Goal: Task Accomplishment & Management: Complete application form

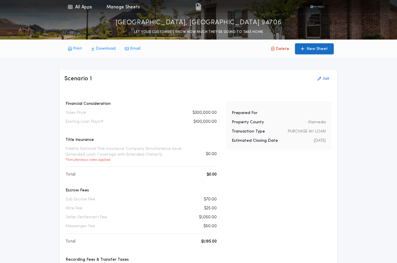
click at [312, 49] on p "New Sheet" at bounding box center [317, 49] width 21 height 6
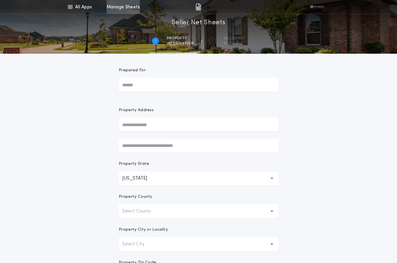
click at [135, 10] on link "Manage Sheets" at bounding box center [123, 7] width 33 height 14
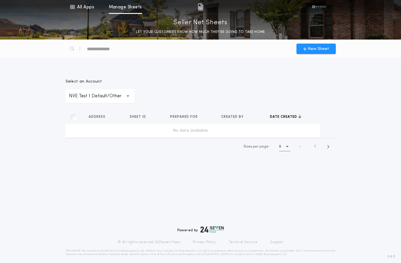
click at [100, 99] on p "NVE Test 1 Default/Other" at bounding box center [100, 96] width 62 height 7
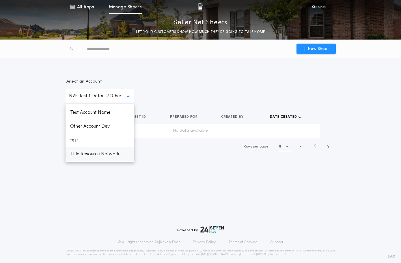
scroll to position [67, 0]
click at [93, 154] on p "NVE Test 2 [PERSON_NAME]" at bounding box center [100, 158] width 69 height 21
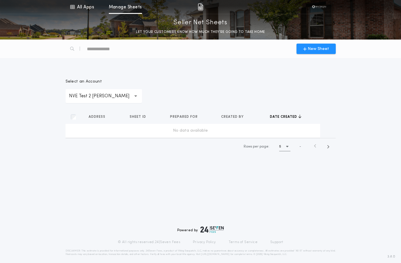
click at [113, 99] on p "NVE Test 2 [PERSON_NAME]" at bounding box center [104, 96] width 70 height 7
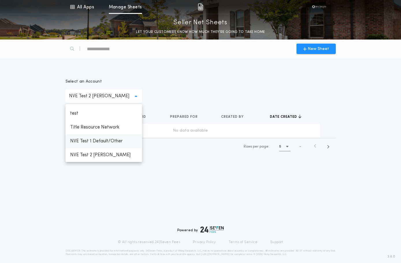
click at [101, 137] on p "NVE Test 1 Default/Other" at bounding box center [104, 141] width 77 height 14
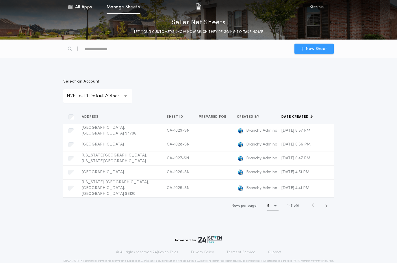
click at [313, 50] on span "New Sheet" at bounding box center [316, 49] width 21 height 6
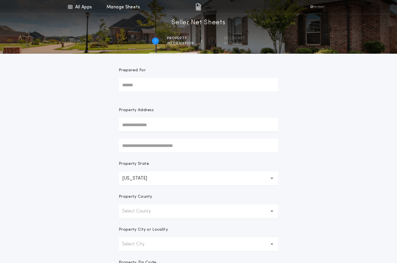
click at [155, 86] on input "Prepared For" at bounding box center [198, 85] width 159 height 14
type input "*******"
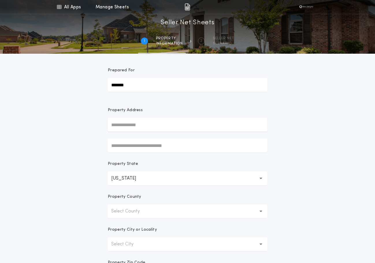
click at [170, 128] on input "text" at bounding box center [187, 125] width 159 height 14
click at [138, 125] on input "text" at bounding box center [187, 125] width 159 height 14
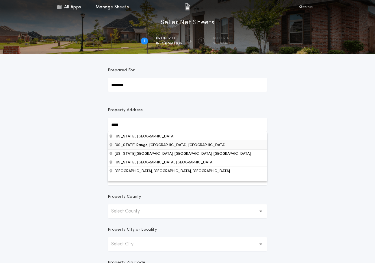
click at [137, 145] on button "[US_STATE] Range, [GEOGRAPHIC_DATA], [GEOGRAPHIC_DATA]" at bounding box center [187, 145] width 159 height 9
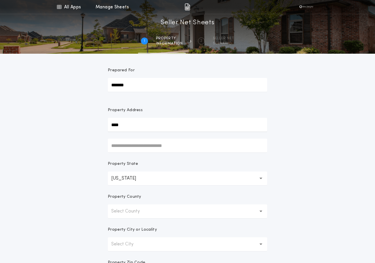
type input "**********"
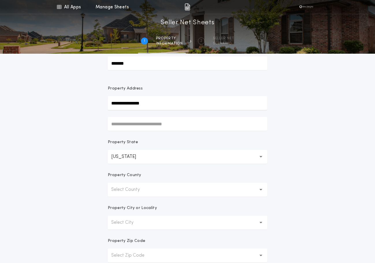
scroll to position [58, 0]
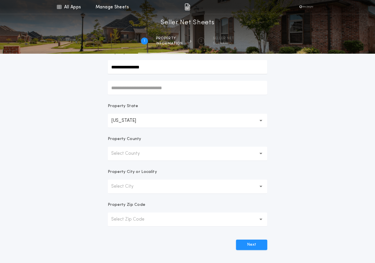
click at [155, 151] on button "Select County" at bounding box center [187, 154] width 159 height 14
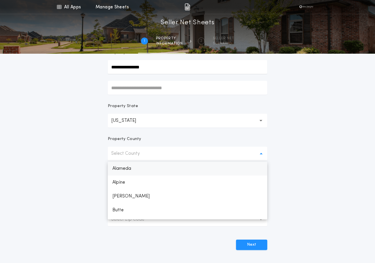
click at [145, 169] on p "Alameda" at bounding box center [187, 169] width 159 height 14
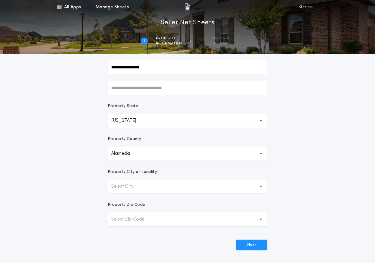
click at [140, 188] on p "Select City" at bounding box center [126, 186] width 31 height 7
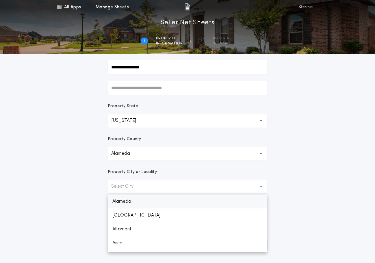
click at [137, 200] on p "Alameda" at bounding box center [187, 202] width 159 height 14
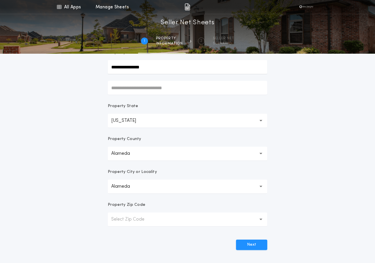
click at [131, 220] on p "Select Zip Code" at bounding box center [132, 219] width 42 height 7
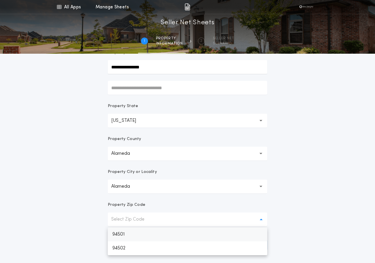
click at [129, 232] on p "94501" at bounding box center [187, 235] width 159 height 14
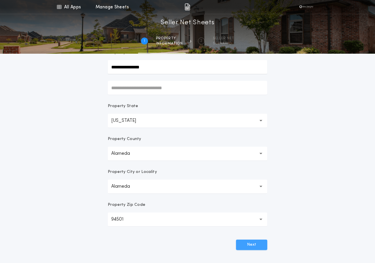
click at [263, 245] on button "Next" at bounding box center [251, 245] width 31 height 10
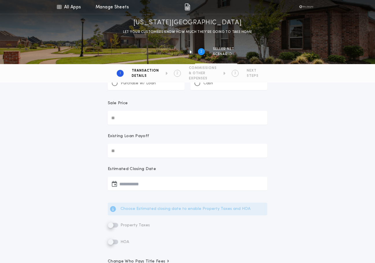
scroll to position [1, 0]
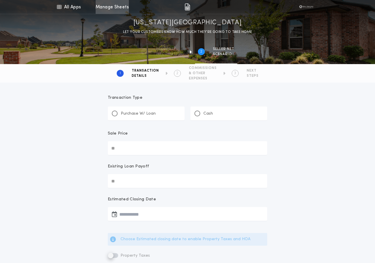
click at [118, 9] on link "Manage Sheets" at bounding box center [112, 7] width 33 height 14
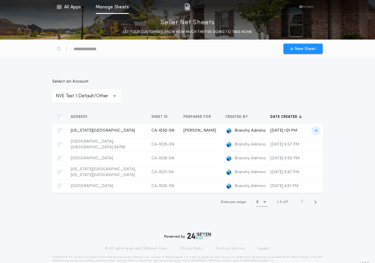
click at [297, 130] on span "[DATE] 1:01 PM" at bounding box center [283, 131] width 27 height 4
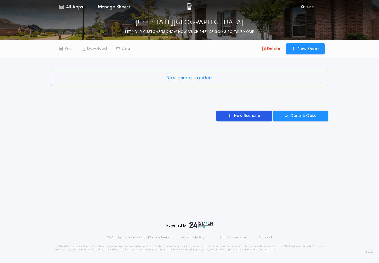
click at [198, 79] on span "No scenarios created." at bounding box center [189, 78] width 47 height 7
click at [256, 115] on p "New Scenario" at bounding box center [247, 116] width 27 height 6
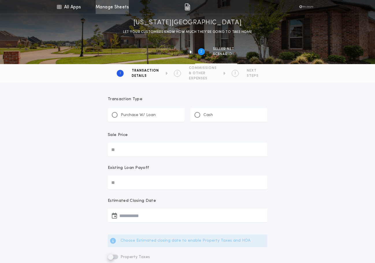
click at [122, 9] on link "Manage Sheets" at bounding box center [112, 7] width 33 height 14
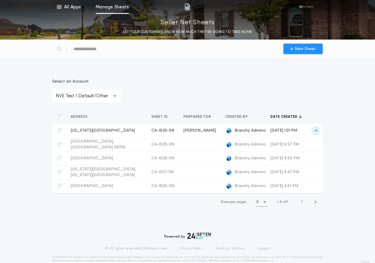
click at [110, 134] on div "[US_STATE][GEOGRAPHIC_DATA] CA-1030-SN Prepared for" at bounding box center [106, 131] width 71 height 6
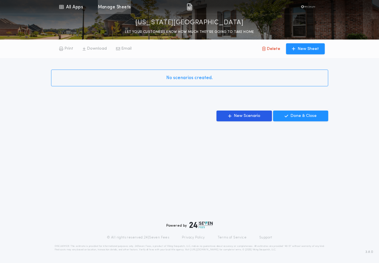
click at [122, 11] on link "Manage Sheets" at bounding box center [114, 7] width 33 height 14
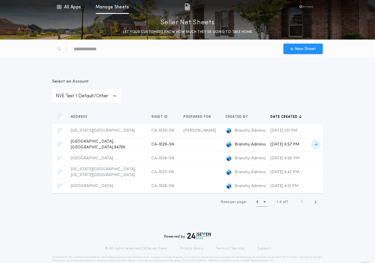
click at [105, 146] on div "[GEOGRAPHIC_DATA] CA-1029-SN Prepared for" at bounding box center [106, 145] width 71 height 12
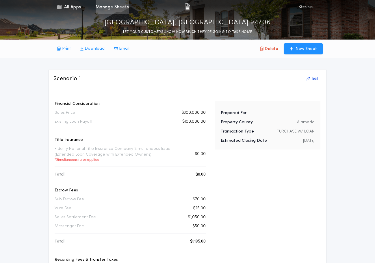
click at [104, 6] on link "Manage Sheets" at bounding box center [112, 7] width 33 height 14
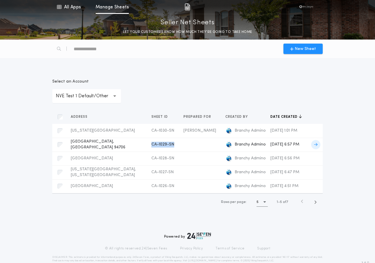
drag, startPoint x: 163, startPoint y: 143, endPoint x: 140, endPoint y: 145, distance: 22.3
click at [147, 145] on td "CA-1029-SN" at bounding box center [163, 145] width 32 height 14
